Goal: Transaction & Acquisition: Purchase product/service

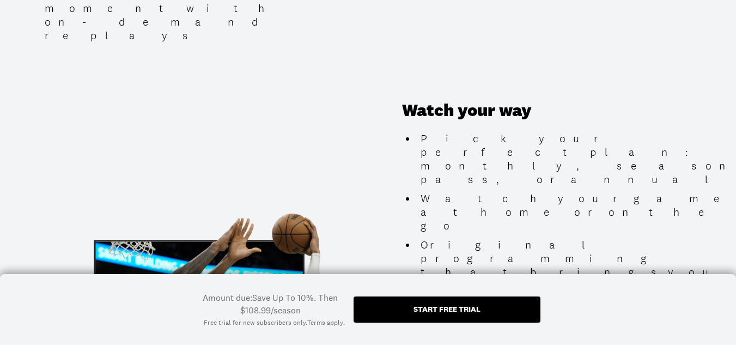
scroll to position [1035, 0]
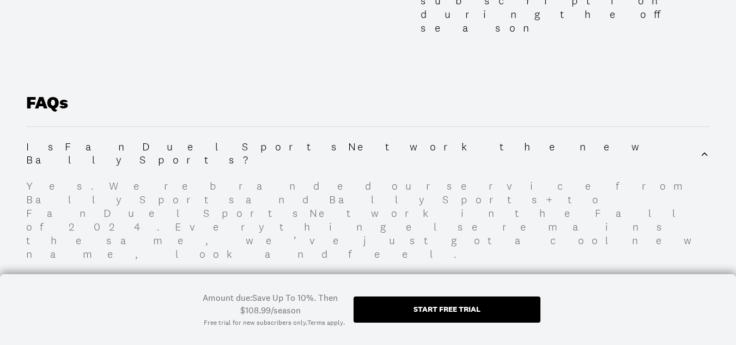
scroll to position [1470, 0]
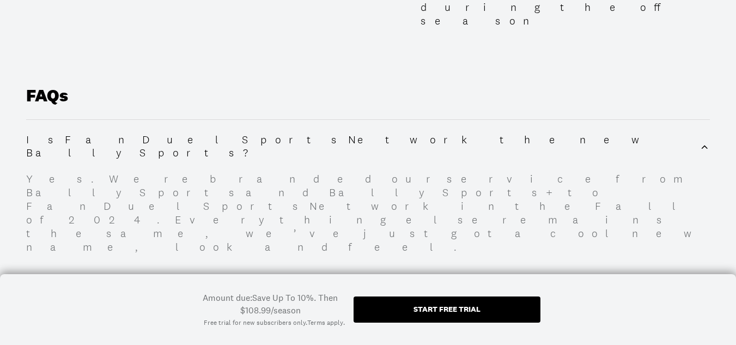
click at [427, 309] on div "Start free trial" at bounding box center [446, 309] width 67 height 8
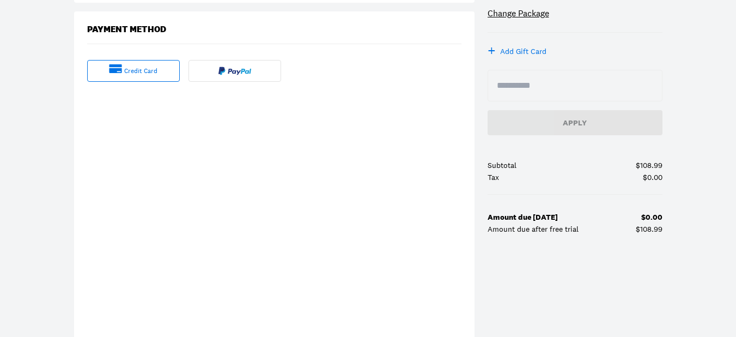
scroll to position [272, 0]
click at [138, 67] on div "credit card" at bounding box center [140, 71] width 33 height 9
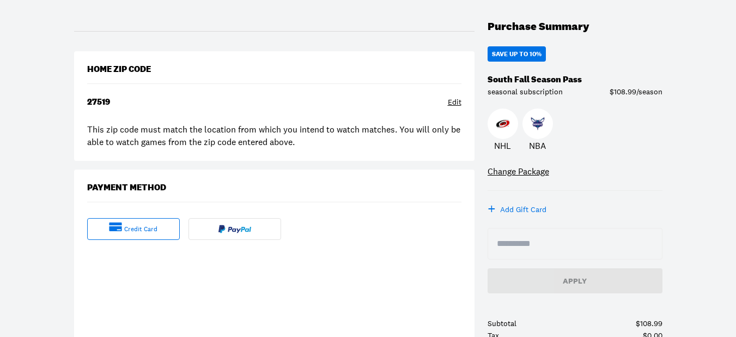
scroll to position [109, 0]
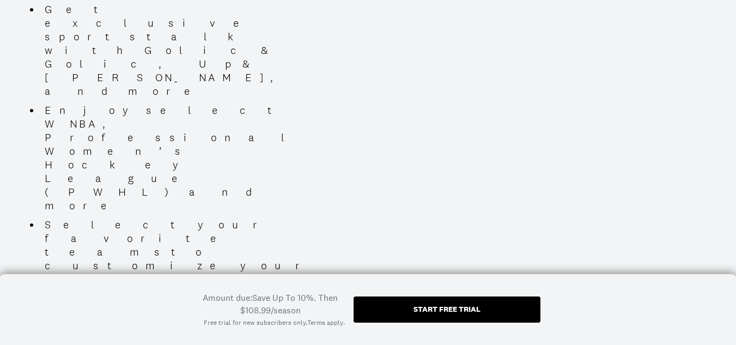
scroll to position [762, 0]
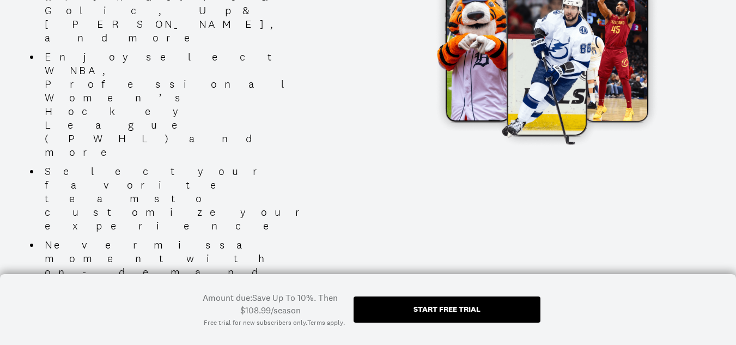
click at [467, 313] on div "Start free trial" at bounding box center [446, 309] width 67 height 8
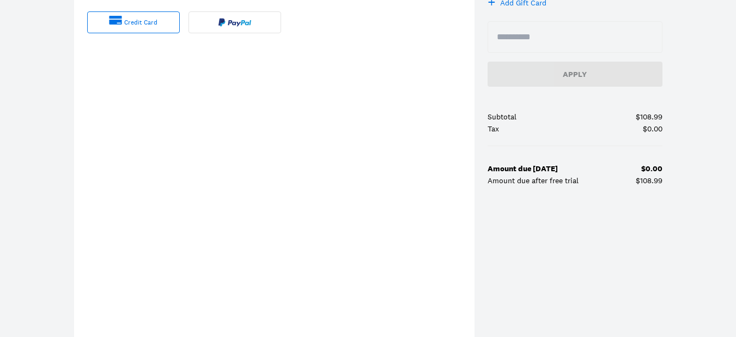
scroll to position [327, 0]
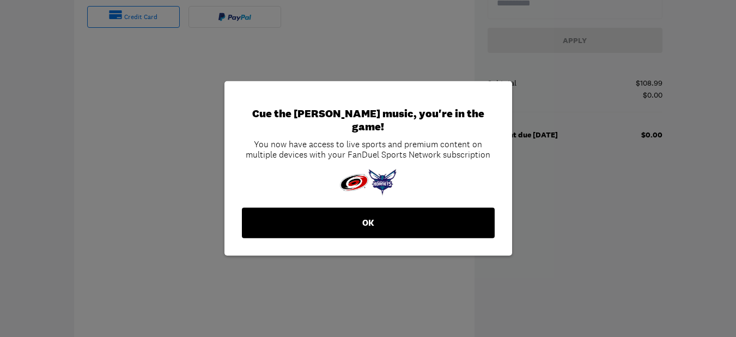
click at [341, 222] on button "OK" at bounding box center [368, 222] width 253 height 30
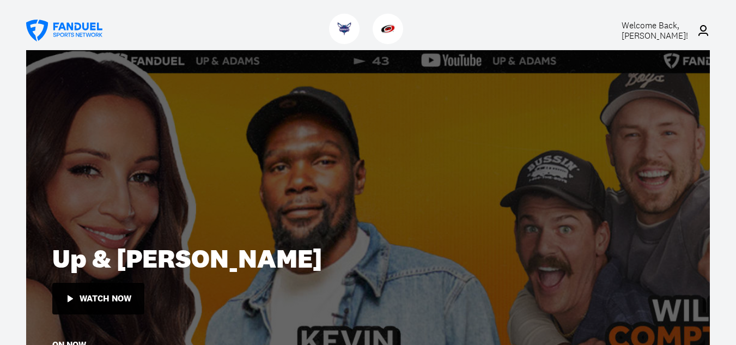
click at [663, 34] on span "Welcome Back, Sandra McNeilly !" at bounding box center [654, 31] width 66 height 22
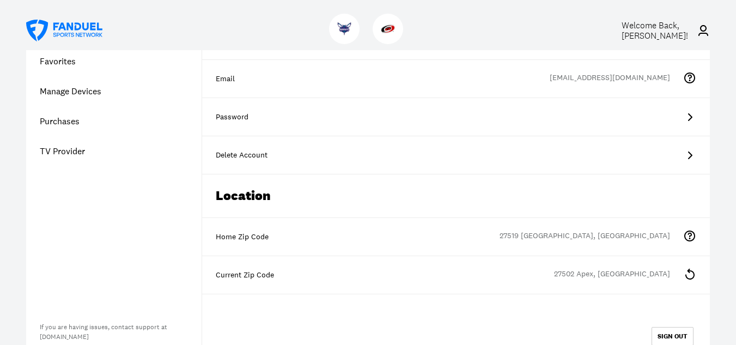
scroll to position [109, 0]
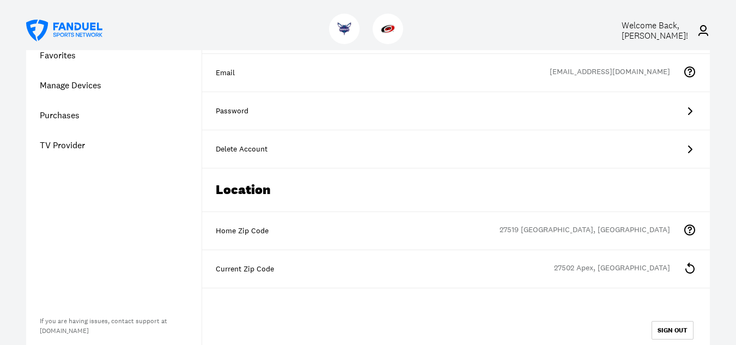
click at [634, 113] on div "Password" at bounding box center [456, 111] width 480 height 11
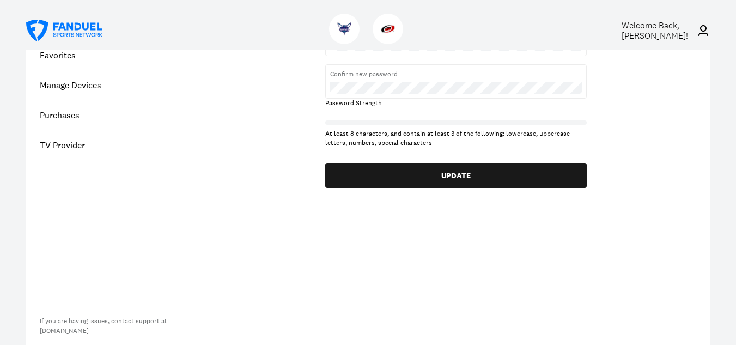
click at [549, 121] on div at bounding box center [455, 122] width 261 height 4
click at [275, 96] on div "Update Password Enter new password Confirm new password Password Strength At le…" at bounding box center [456, 77] width 508 height 221
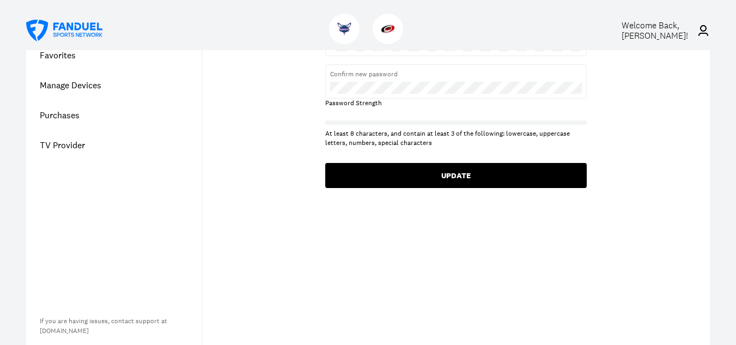
click at [438, 178] on button "UPDATE" at bounding box center [455, 175] width 261 height 25
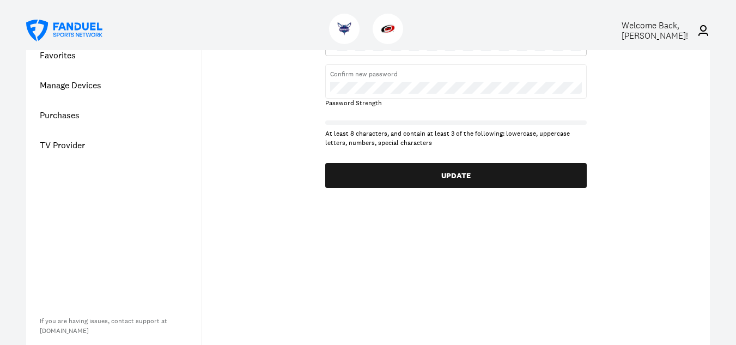
scroll to position [0, 0]
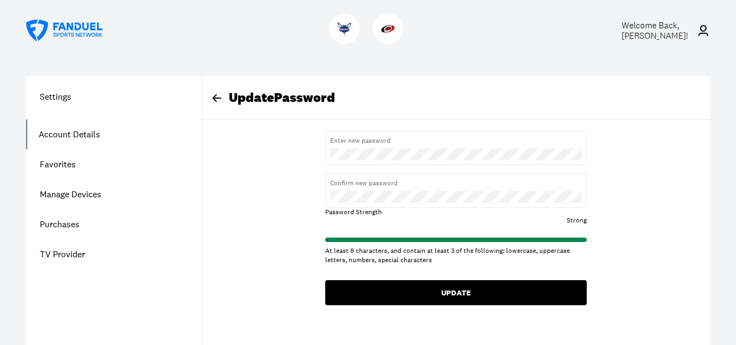
click at [528, 292] on button "UPDATE" at bounding box center [455, 292] width 261 height 25
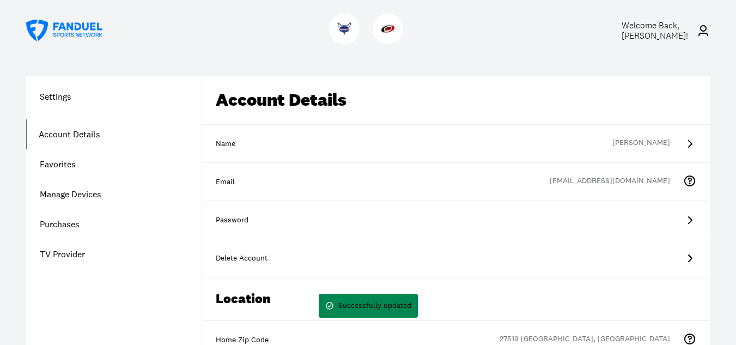
click at [485, 216] on div "Password" at bounding box center [456, 220] width 480 height 11
